Goal: Check status: Check status

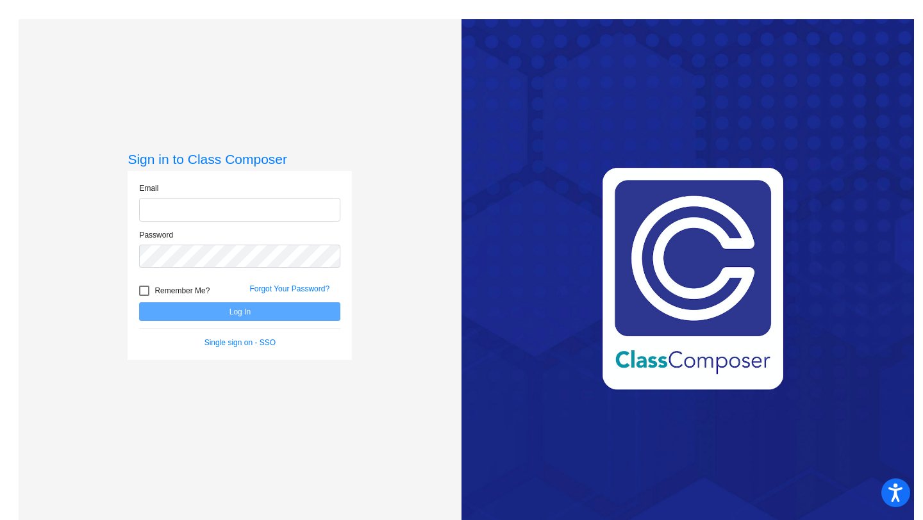
type input "[EMAIL_ADDRESS][DOMAIN_NAME]"
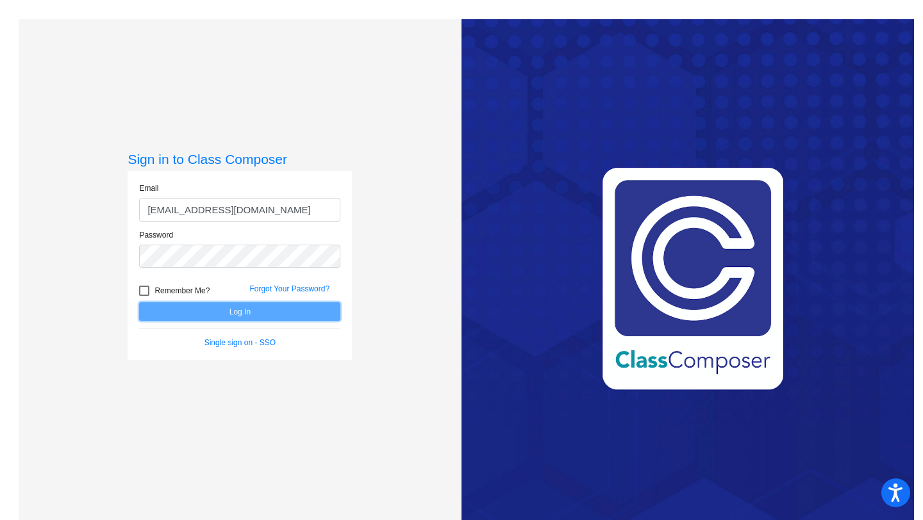
click at [262, 317] on button "Log In" at bounding box center [239, 311] width 201 height 19
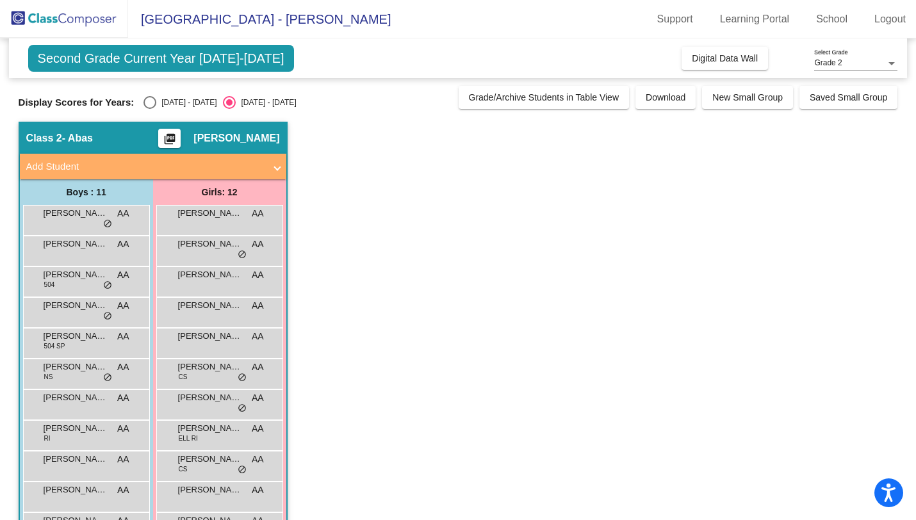
click at [141, 101] on div "Display Scores for Years: [DATE] - [DATE] [DATE] - [DATE]" at bounding box center [236, 102] width 434 height 13
click at [149, 104] on div "Select an option" at bounding box center [150, 102] width 13 height 13
click at [149, 109] on input "[DATE] - [DATE]" at bounding box center [149, 109] width 1 height 1
radio input "true"
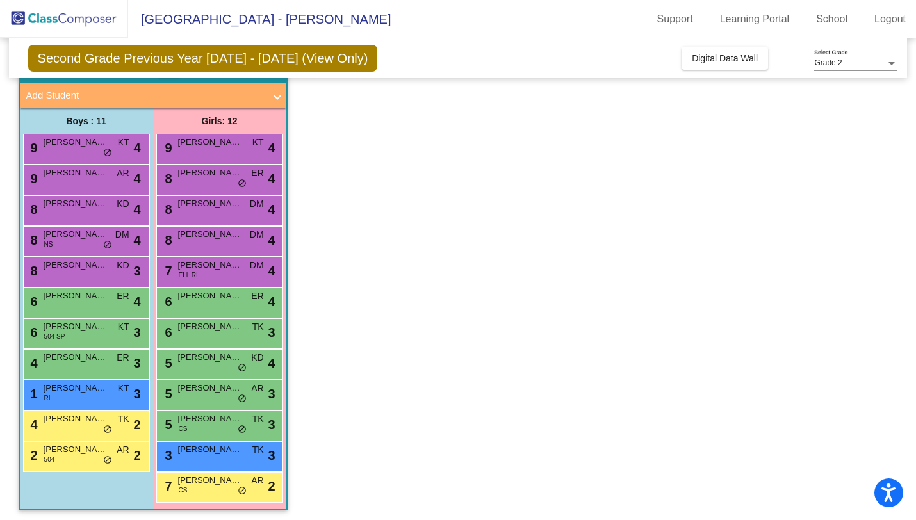
scroll to position [74, 0]
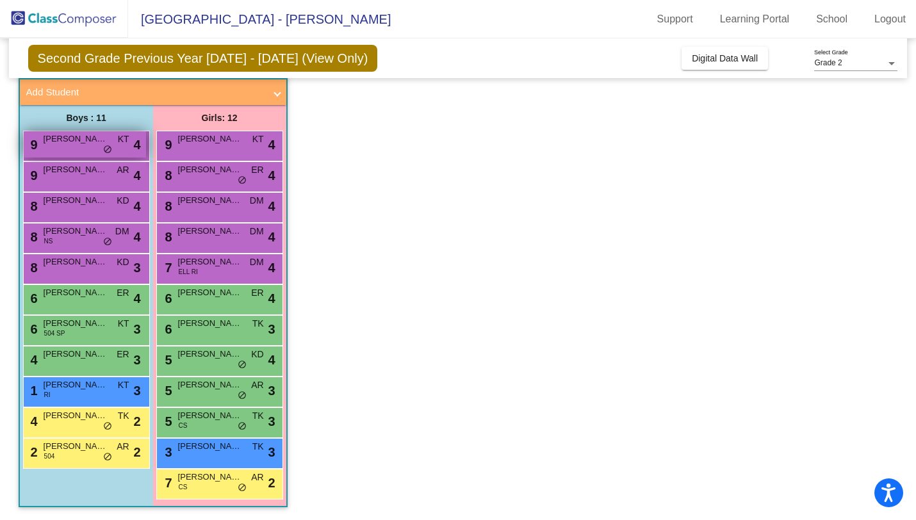
click at [119, 142] on span "KT" at bounding box center [124, 139] width 12 height 13
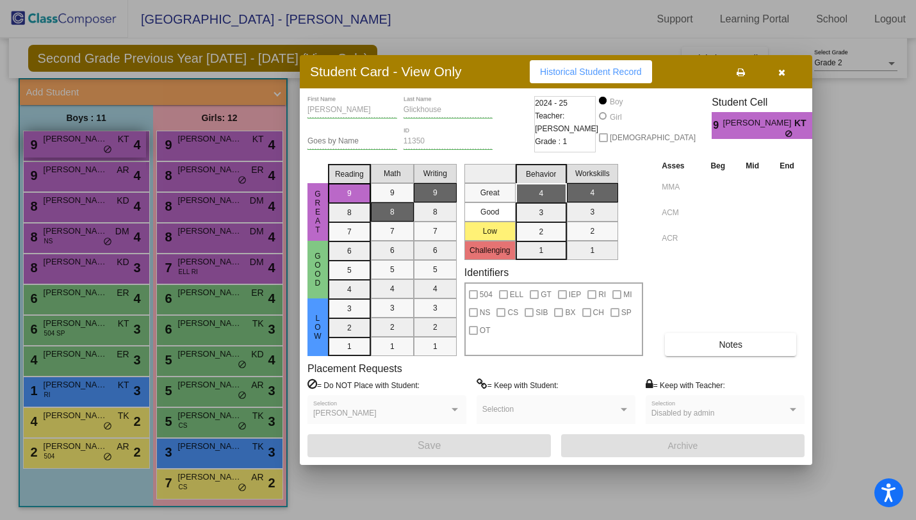
click at [119, 142] on div at bounding box center [458, 260] width 916 height 520
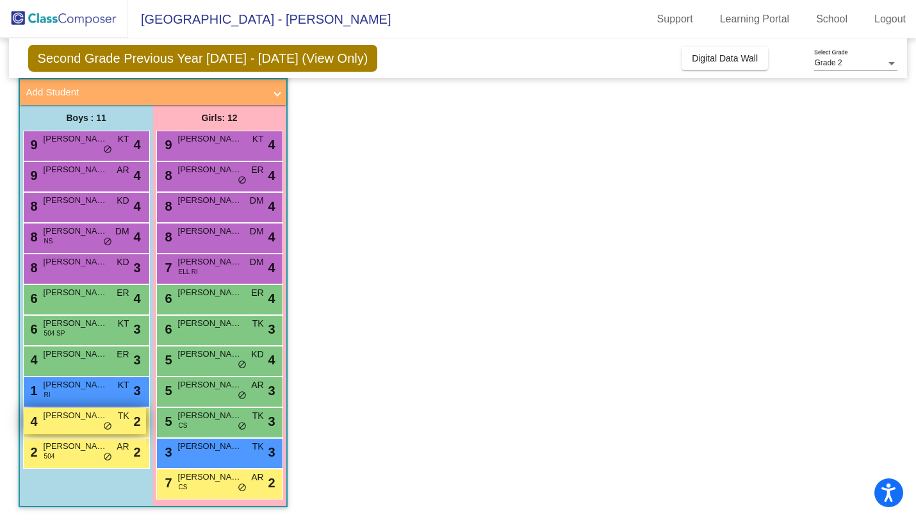
click at [58, 431] on div "4 [PERSON_NAME] TK lock do_not_disturb_alt 2" at bounding box center [85, 421] width 122 height 26
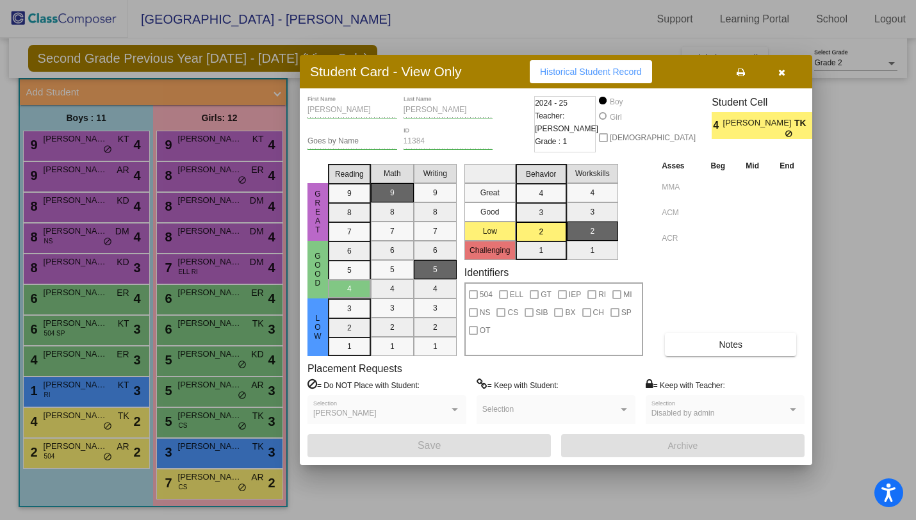
click at [280, 218] on div at bounding box center [458, 260] width 916 height 520
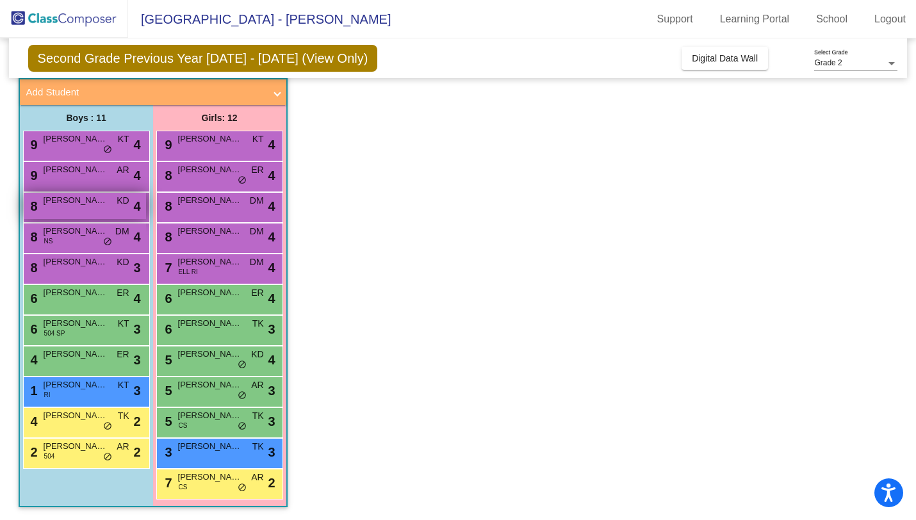
click at [85, 211] on div "8 [PERSON_NAME] KD lock do_not_disturb_alt 4" at bounding box center [85, 206] width 122 height 26
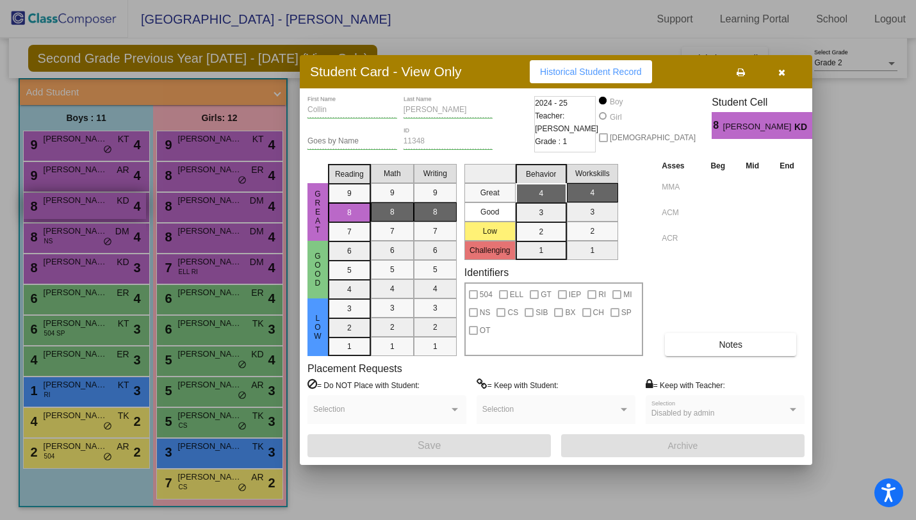
click at [85, 211] on div at bounding box center [458, 260] width 916 height 520
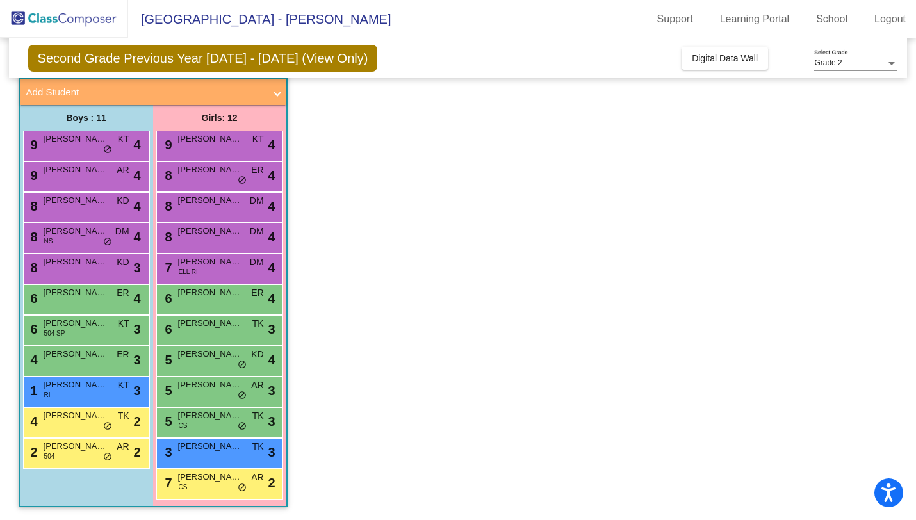
scroll to position [0, 0]
click at [209, 351] on span "[PERSON_NAME]" at bounding box center [210, 354] width 64 height 13
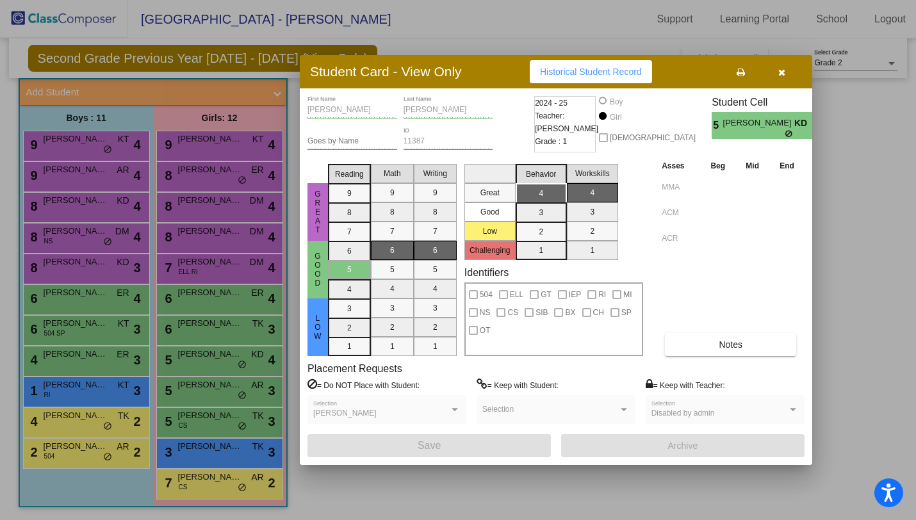
click at [209, 358] on div at bounding box center [458, 260] width 916 height 520
